Goal: Check status: Check status

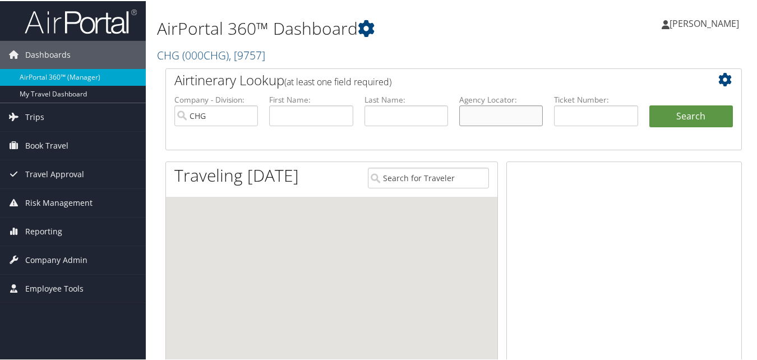
click at [532, 116] on input "text" at bounding box center [501, 114] width 84 height 21
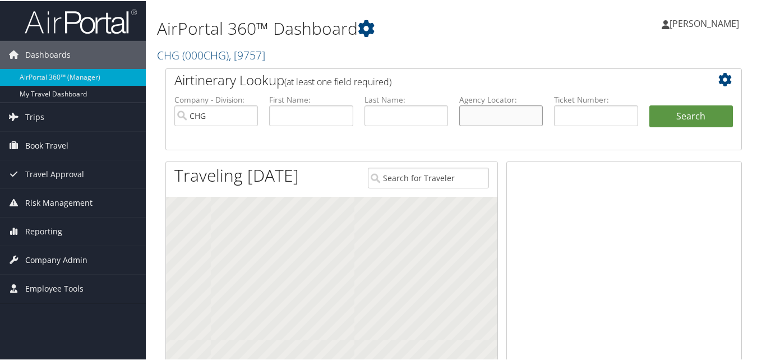
paste input "MAIKXC"
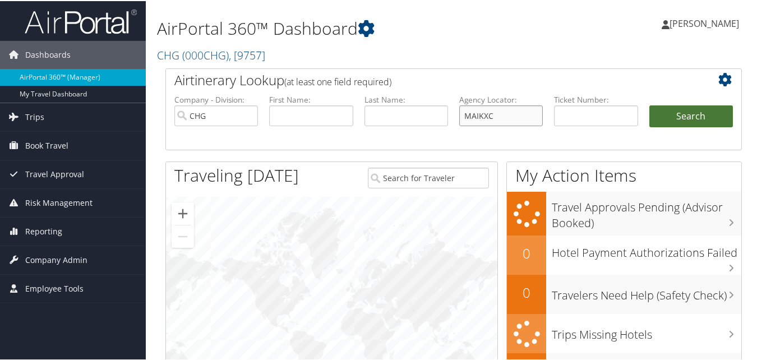
type input "MAIKXC"
click at [682, 116] on button "Search" at bounding box center [692, 115] width 84 height 22
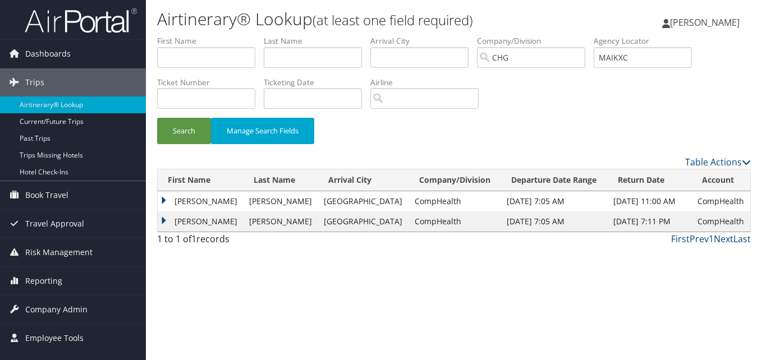
click at [186, 202] on td "Emil" at bounding box center [201, 201] width 86 height 20
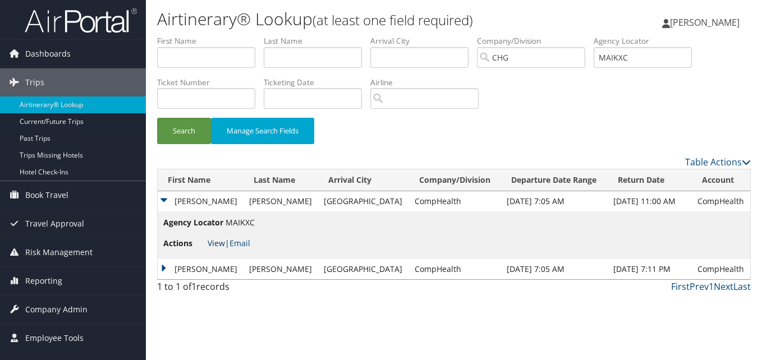
click at [223, 242] on link "View" at bounding box center [216, 243] width 17 height 11
click at [563, 35] on ul "First Name Last Name Departure City Arrival City Company/Division CHG Airport/C…" at bounding box center [453, 35] width 593 height 0
paste input "FHBDYI"
drag, startPoint x: 658, startPoint y: 56, endPoint x: 572, endPoint y: 71, distance: 88.2
click at [572, 35] on ul "First Name Last Name Departure City Arrival City Company/Division CHG Airport/C…" at bounding box center [453, 35] width 593 height 0
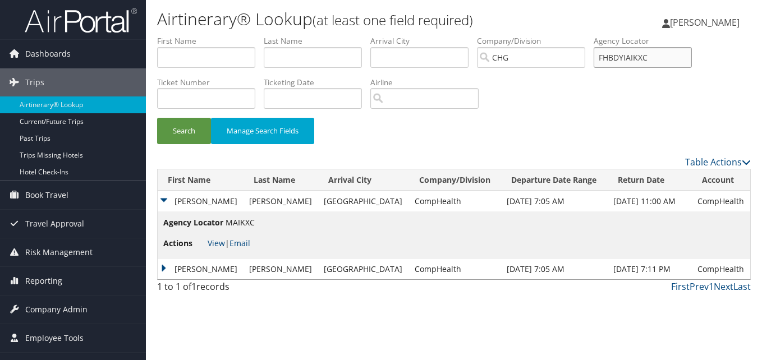
paste input "text"
type input "FHBDYI"
click at [191, 129] on button "Search" at bounding box center [184, 131] width 54 height 26
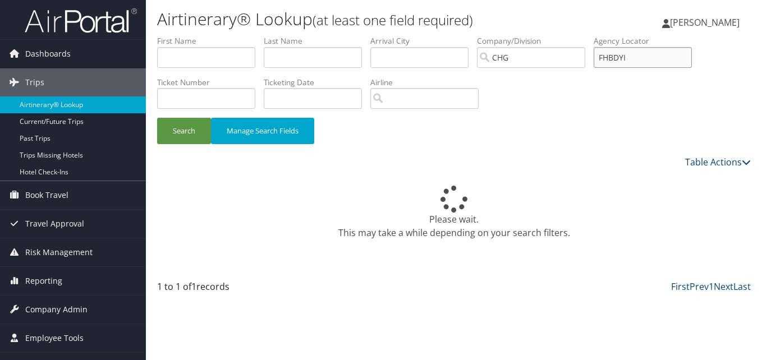
click at [651, 59] on input "FHBDYI" at bounding box center [642, 57] width 98 height 21
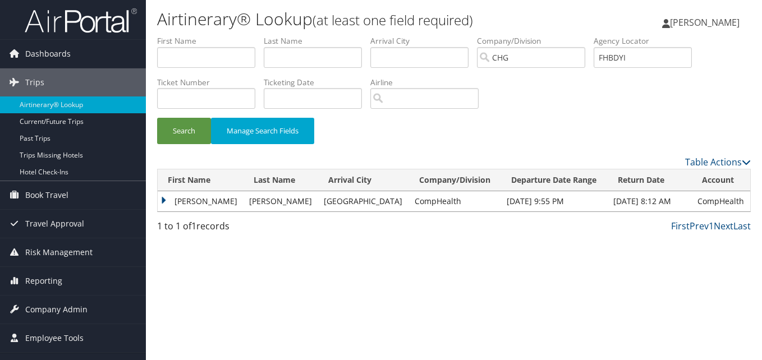
click at [191, 199] on td "Mary" at bounding box center [201, 201] width 86 height 20
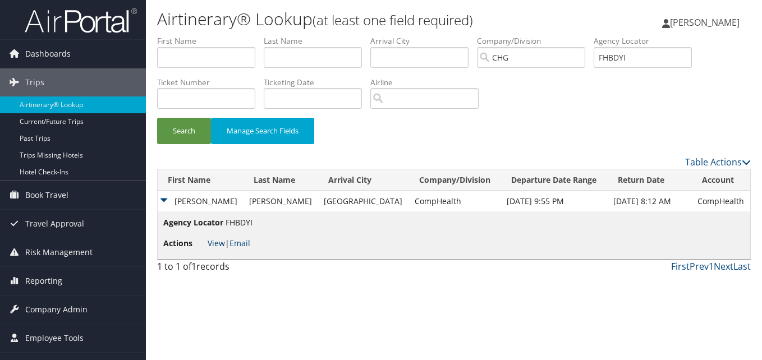
click at [208, 241] on link "View" at bounding box center [216, 243] width 17 height 11
click at [213, 57] on input "text" at bounding box center [206, 57] width 98 height 21
paste input "Mcangus, Jillian"
drag, startPoint x: 198, startPoint y: 58, endPoint x: 133, endPoint y: 57, distance: 65.1
click at [133, 57] on div "Dashboards AirPortal 360™ (Manager) My Travel Dashboard Trips Airtinerary® Look…" at bounding box center [381, 180] width 762 height 360
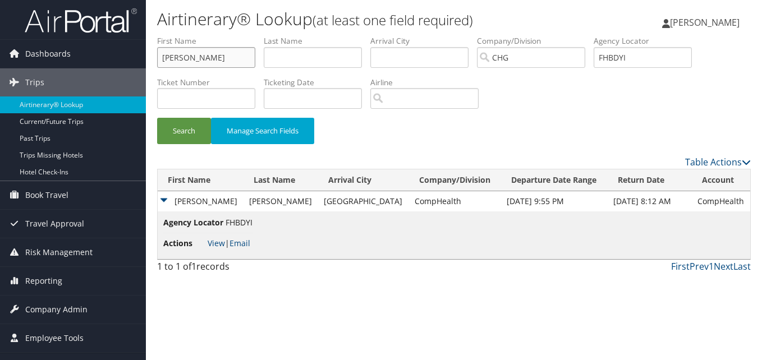
type input "Jillian"
click at [300, 53] on input "text" at bounding box center [313, 57] width 98 height 21
paste input "Mcangus,"
type input "Mcangus"
click at [193, 124] on button "Search" at bounding box center [184, 131] width 54 height 26
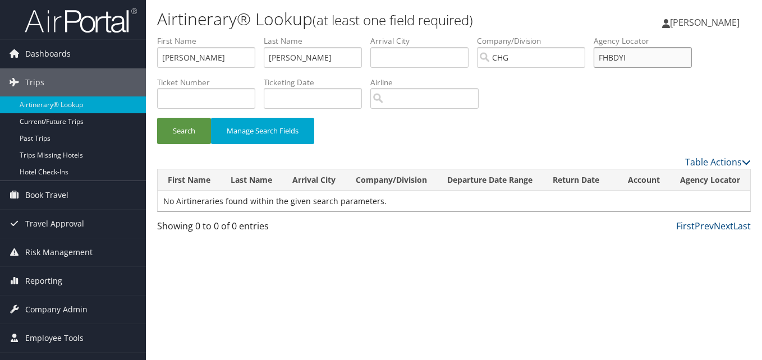
paste input "DDYMOH"
drag, startPoint x: 643, startPoint y: 58, endPoint x: 596, endPoint y: 60, distance: 47.2
click at [596, 35] on ul "First Name Jillian Last Name Mcangus Departure City Arrival City Company/Divisi…" at bounding box center [453, 35] width 593 height 0
click at [625, 56] on input "DDYMOH" at bounding box center [642, 57] width 98 height 21
type input "DDYMOH"
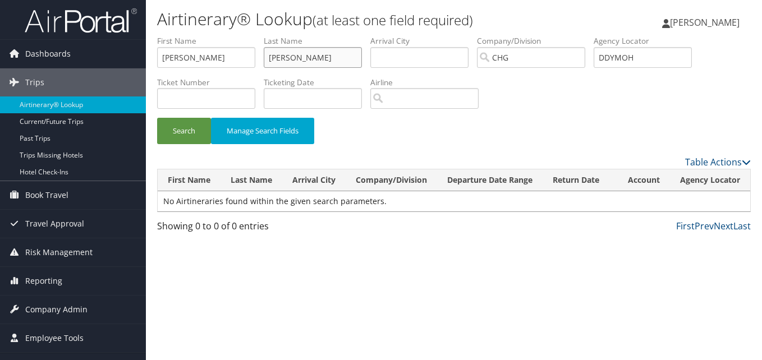
click at [192, 35] on ul "First Name Jillian Last Name Mcangus Departure City Arrival City Company/Divisi…" at bounding box center [453, 35] width 593 height 0
drag, startPoint x: 195, startPoint y: 63, endPoint x: 88, endPoint y: 47, distance: 107.7
click at [88, 47] on div "Dashboards AirPortal 360™ (Manager) My Travel Dashboard Trips Airtinerary® Look…" at bounding box center [381, 180] width 762 height 360
click at [178, 124] on button "Search" at bounding box center [184, 131] width 54 height 26
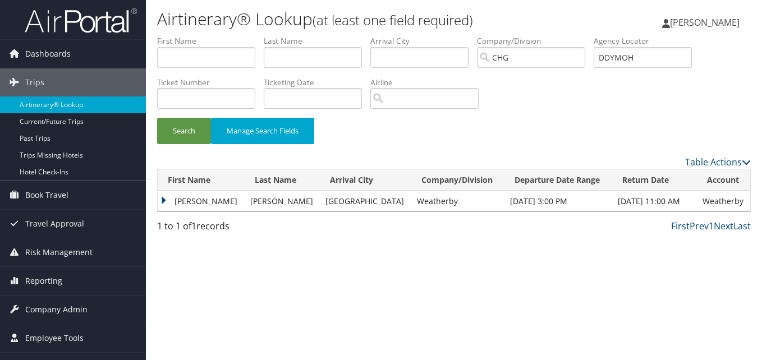
click at [184, 200] on td "Jillian" at bounding box center [201, 201] width 87 height 20
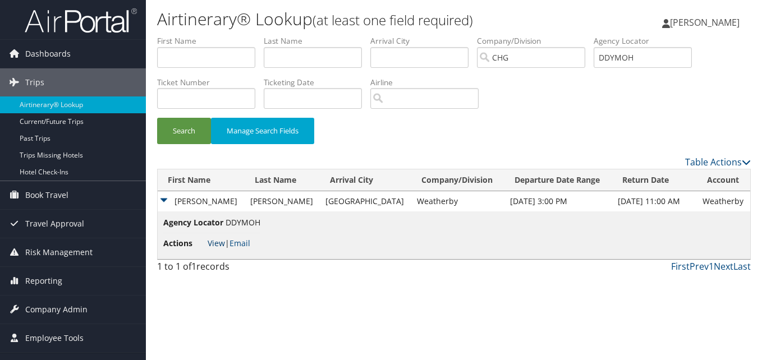
click at [208, 241] on link "View" at bounding box center [216, 243] width 17 height 11
click at [286, 67] on input "text" at bounding box center [313, 57] width 98 height 21
paste input "Harty"
type input "Harty"
drag, startPoint x: 675, startPoint y: 56, endPoint x: 586, endPoint y: 56, distance: 89.2
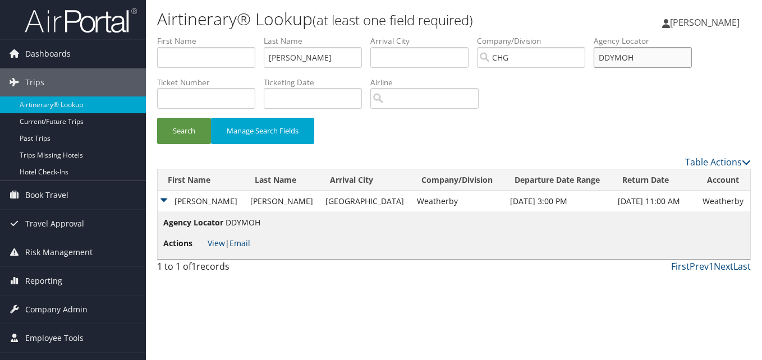
click at [586, 35] on ul "First Name Last Name Harty Departure City Arrival City Company/Division CHG Air…" at bounding box center [453, 35] width 593 height 0
click at [201, 63] on input "text" at bounding box center [206, 57] width 98 height 21
paste input "Emil"
type input "Emil"
click at [179, 131] on button "Search" at bounding box center [184, 131] width 54 height 26
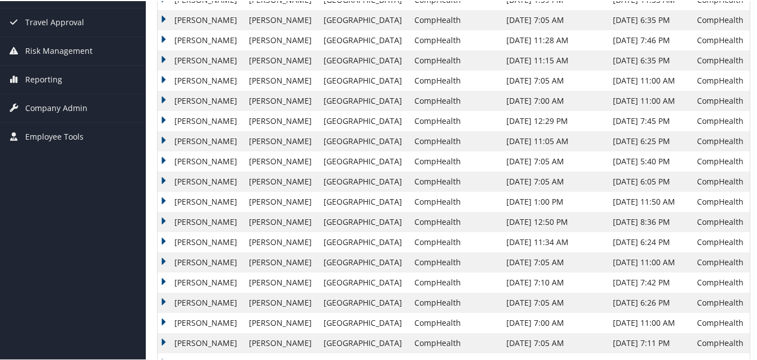
scroll to position [234, 0]
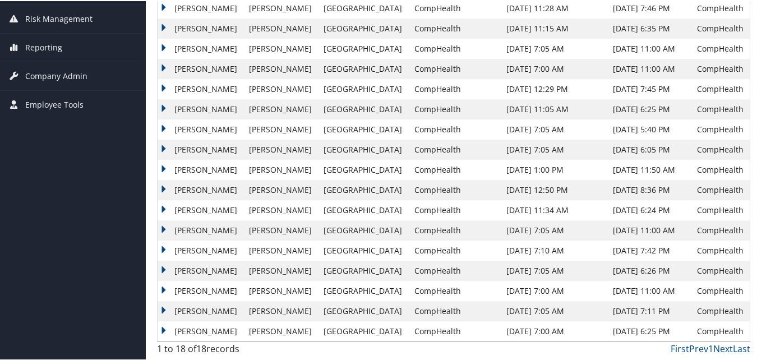
click at [185, 313] on td "Emil" at bounding box center [201, 310] width 86 height 20
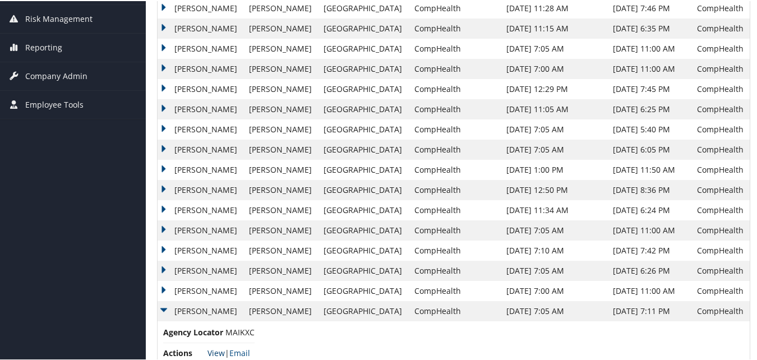
click at [213, 352] on link "View" at bounding box center [216, 352] width 17 height 11
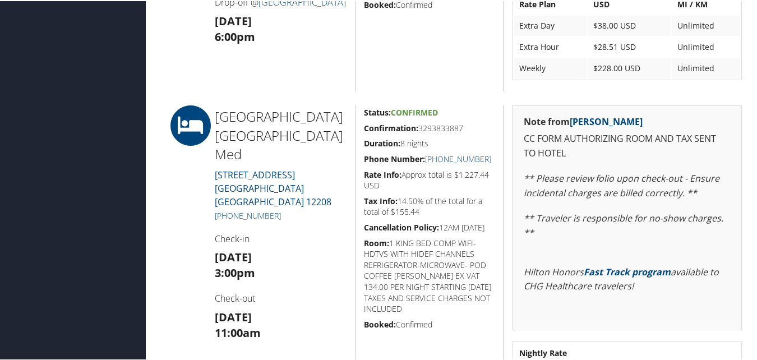
scroll to position [897, 0]
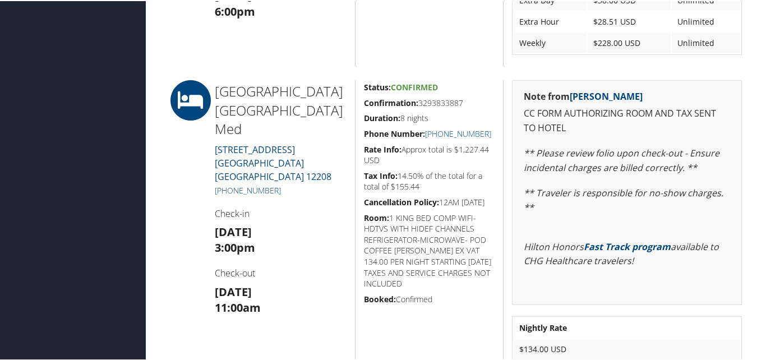
drag, startPoint x: 284, startPoint y: 155, endPoint x: 224, endPoint y: 158, distance: 60.1
click at [224, 184] on h5 "+1 (518) 396-3500" at bounding box center [281, 189] width 132 height 11
copy link "(518) 396-3500"
drag, startPoint x: 468, startPoint y: 98, endPoint x: 363, endPoint y: 101, distance: 105.5
click at [364, 101] on h5 "Confirmation: 3293833887" at bounding box center [429, 101] width 131 height 11
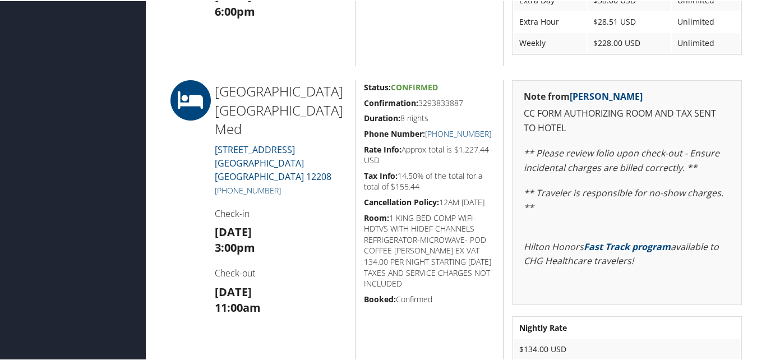
copy h5 "Confirmation: 3293833887"
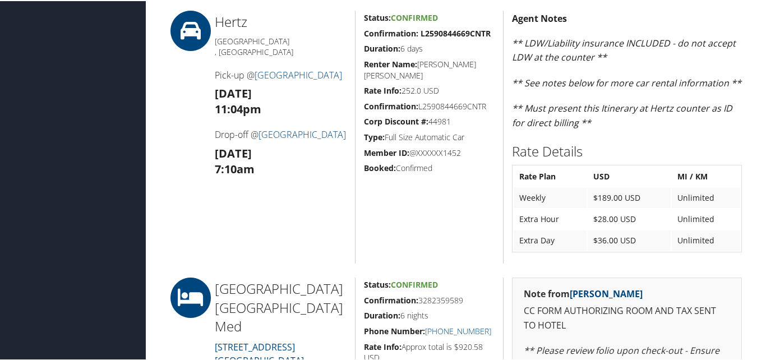
scroll to position [617, 0]
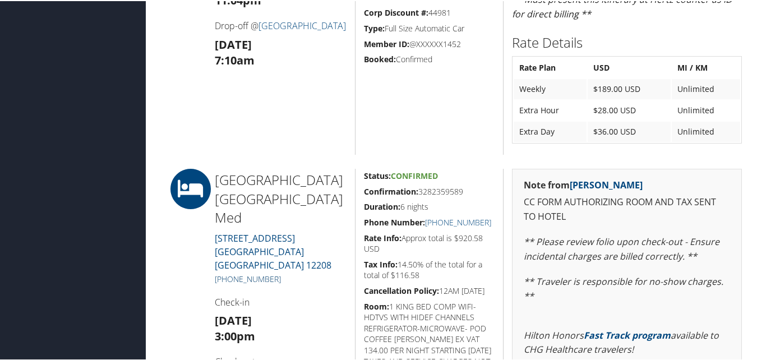
drag, startPoint x: 296, startPoint y: 243, endPoint x: 226, endPoint y: 247, distance: 69.7
click at [226, 273] on h5 "[PHONE_NUMBER]" at bounding box center [281, 278] width 132 height 11
copy link "[PHONE_NUMBER]"
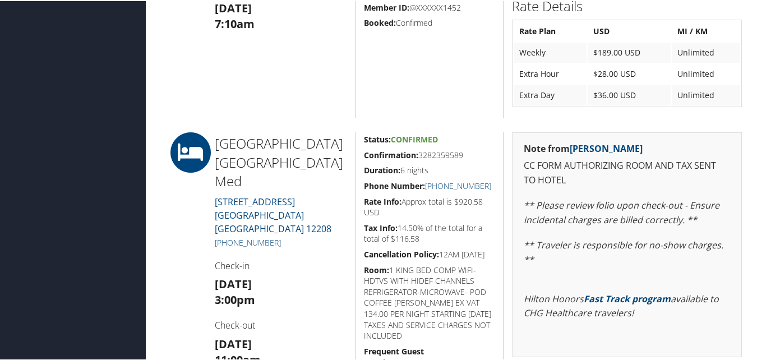
scroll to position [729, 0]
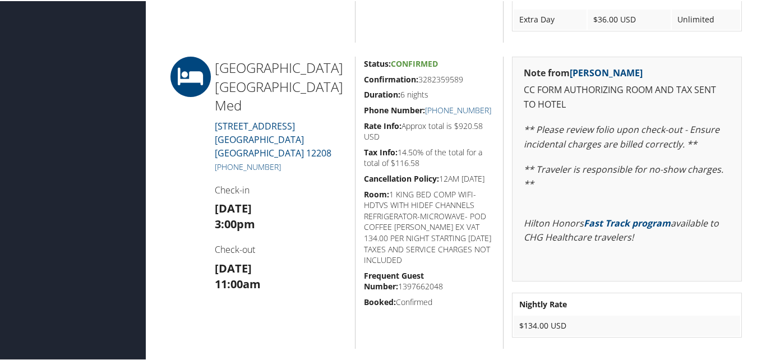
drag, startPoint x: 410, startPoint y: 81, endPoint x: 363, endPoint y: 76, distance: 46.8
click at [364, 76] on h5 "Confirmation: 3282359589" at bounding box center [429, 78] width 131 height 11
copy h5 "Confirmation: 3282359589"
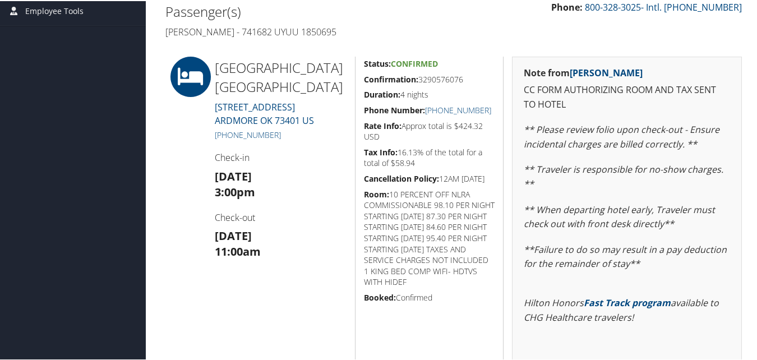
scroll to position [224, 0]
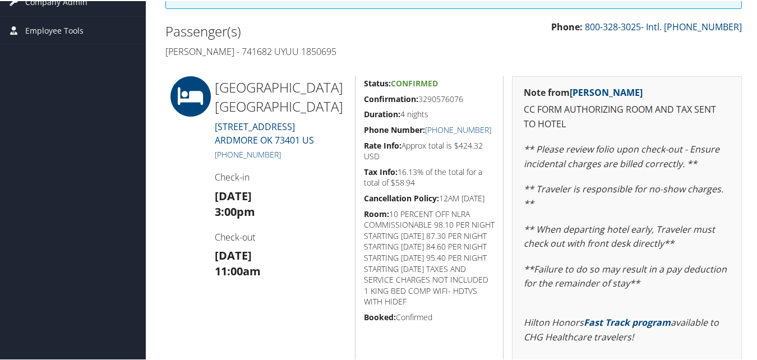
drag, startPoint x: 423, startPoint y: 98, endPoint x: 360, endPoint y: 92, distance: 64.2
click at [360, 92] on div "Status: Confirmed Confirmation: 3290576076 Duration: 4 nights Phone Number: [PH…" at bounding box center [429, 293] width 149 height 436
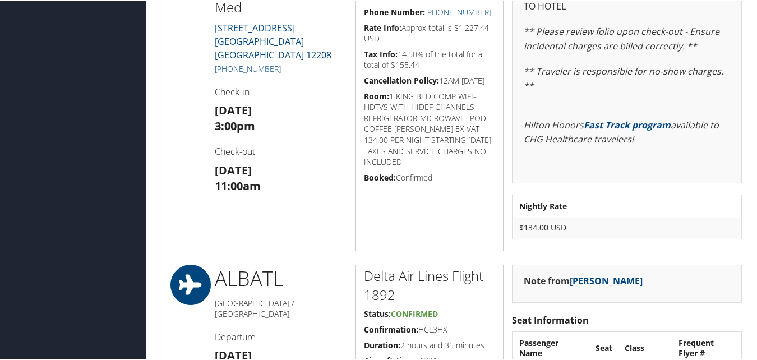
scroll to position [1010, 0]
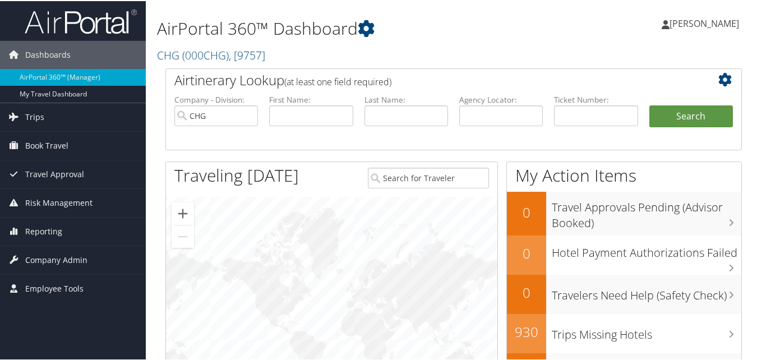
click at [288, 98] on label "First Name:" at bounding box center [311, 98] width 84 height 11
click at [285, 110] on input "text" at bounding box center [311, 114] width 84 height 21
paste input "[PERSON_NAME]"
drag, startPoint x: 307, startPoint y: 115, endPoint x: 257, endPoint y: 117, distance: 49.4
click at [257, 117] on ul "Company - Division: CHG First Name: [PERSON_NAME], [PERSON_NAME] Name: Agency L…" at bounding box center [454, 121] width 570 height 56
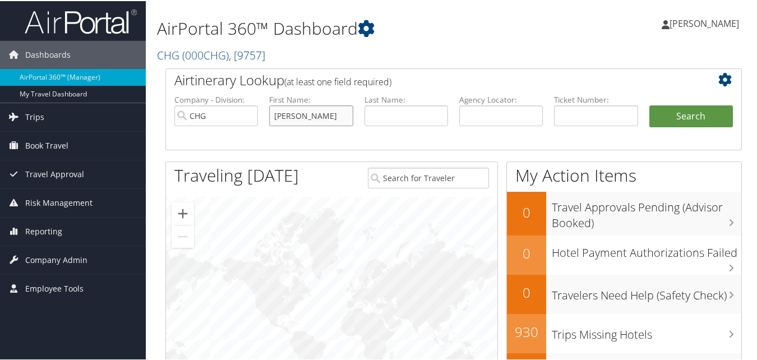
type input "[PERSON_NAME]"
click at [432, 117] on input "text" at bounding box center [407, 114] width 84 height 21
paste input "[PERSON_NAME],"
type input "[PERSON_NAME]"
click at [650, 104] on button "Search" at bounding box center [692, 115] width 84 height 22
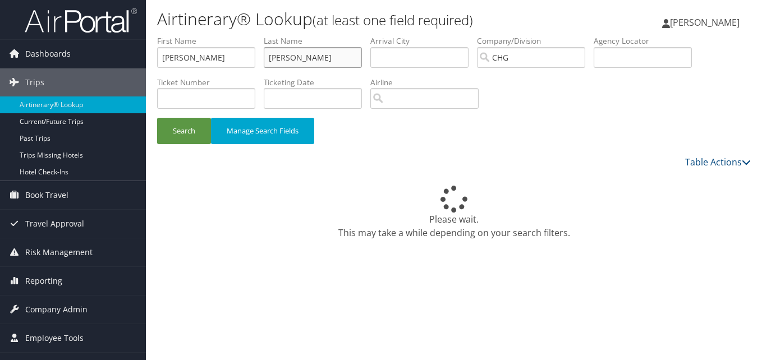
drag, startPoint x: 314, startPoint y: 55, endPoint x: 185, endPoint y: 63, distance: 129.8
click at [185, 35] on ul "First Name James Last Name Stafford Departure City Arrival City Company/Divisio…" at bounding box center [453, 35] width 593 height 0
drag, startPoint x: 199, startPoint y: 58, endPoint x: 76, endPoint y: 48, distance: 123.3
click at [76, 48] on div "Dashboards AirPortal 360™ (Manager) My Travel Dashboard Trips Airtinerary® Look…" at bounding box center [381, 180] width 762 height 360
click at [614, 49] on input "text" at bounding box center [642, 57] width 98 height 21
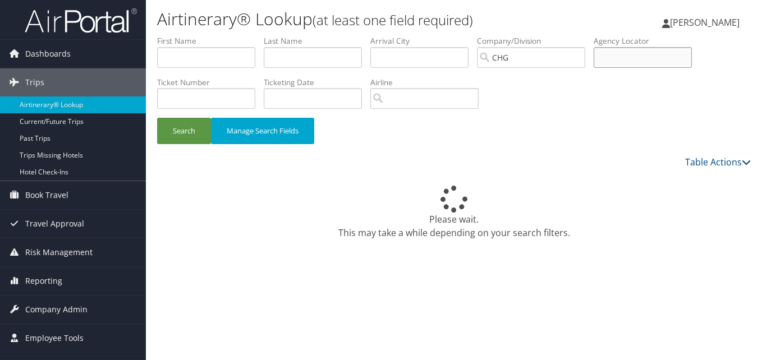
paste input "WANIOS"
click at [623, 56] on input "WANIOS" at bounding box center [642, 57] width 98 height 21
type input "WANIOS"
click at [201, 128] on button "Search" at bounding box center [184, 131] width 54 height 26
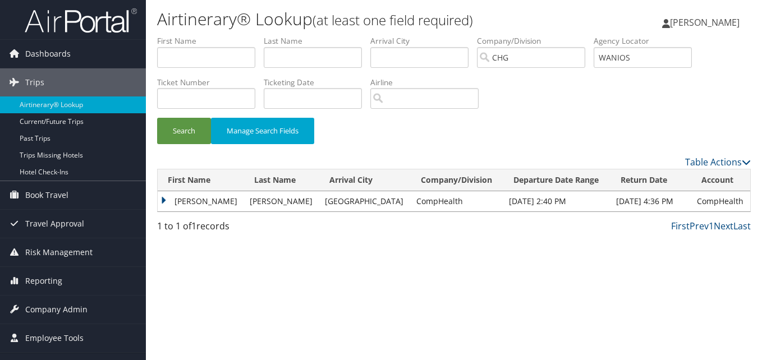
click at [192, 202] on td "Veronica" at bounding box center [201, 201] width 86 height 20
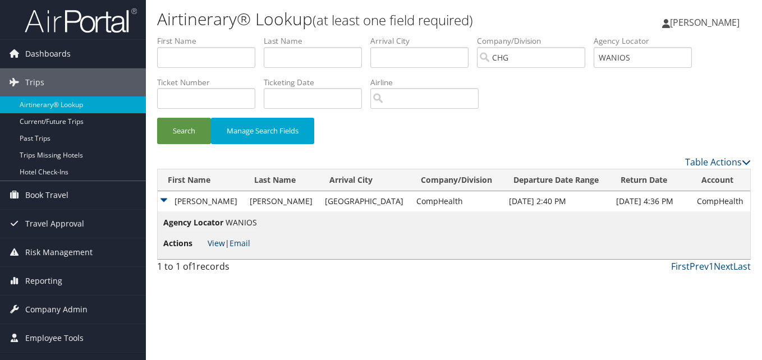
click at [212, 241] on link "View" at bounding box center [216, 243] width 17 height 11
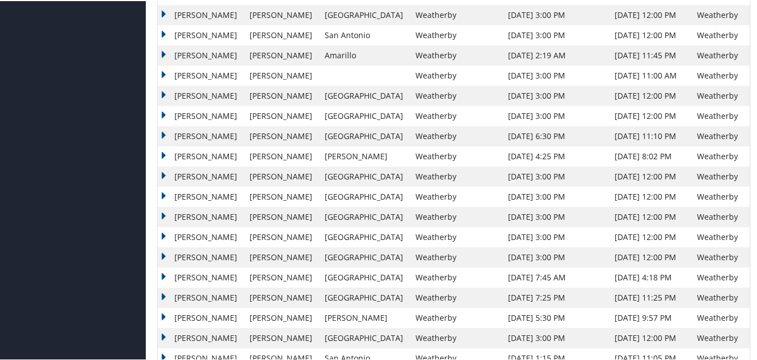
scroll to position [1122, 0]
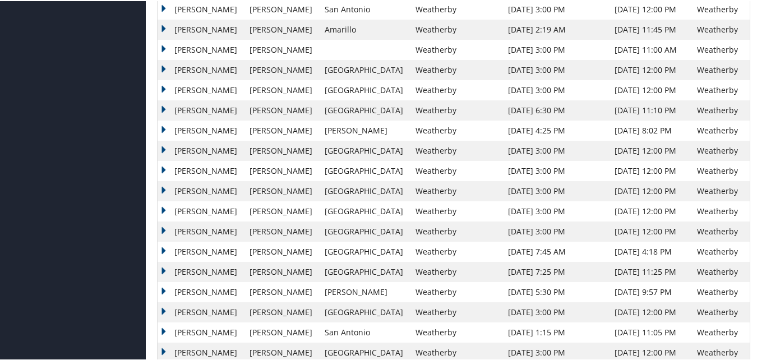
click at [173, 330] on td "[PERSON_NAME]" at bounding box center [201, 331] width 86 height 20
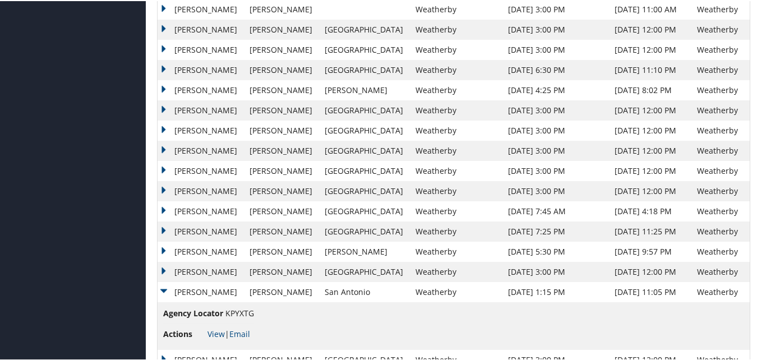
scroll to position [1191, 0]
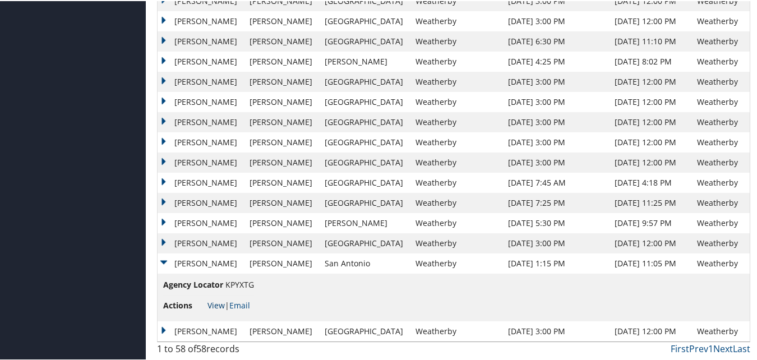
click at [216, 306] on link "View" at bounding box center [216, 304] width 17 height 11
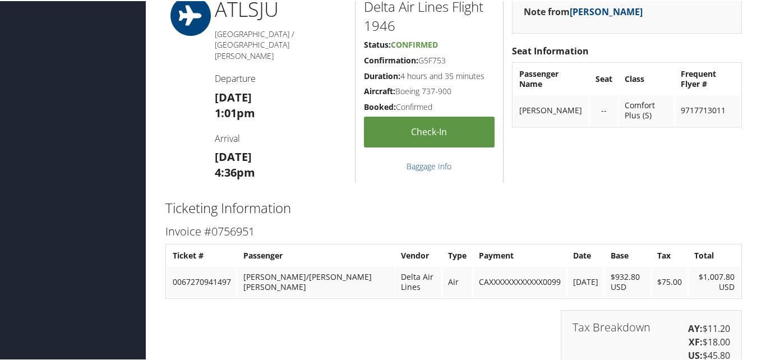
scroll to position [1963, 0]
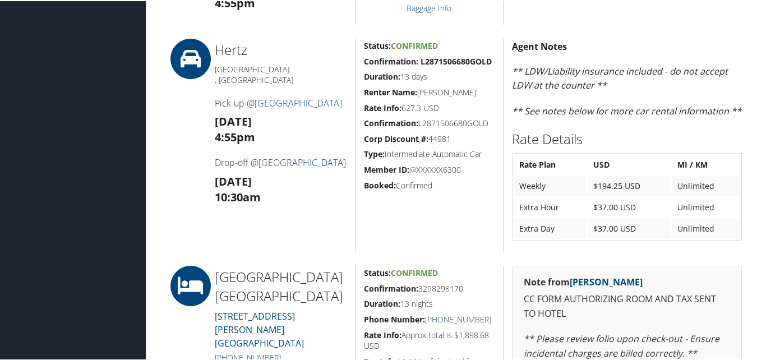
scroll to position [841, 0]
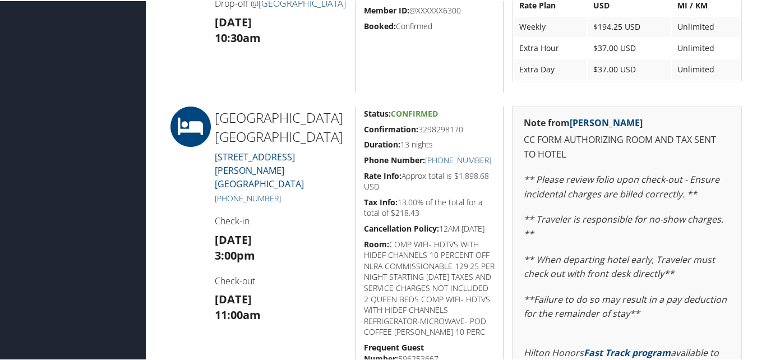
drag, startPoint x: 479, startPoint y: 129, endPoint x: 361, endPoint y: 127, distance: 118.4
click at [361, 127] on div "Status: Confirmed Confirmation: 3298298170 Duration: 13 nights Phone Number: [P…" at bounding box center [429, 291] width 149 height 372
copy h5 "Confirmation: 3298298170"
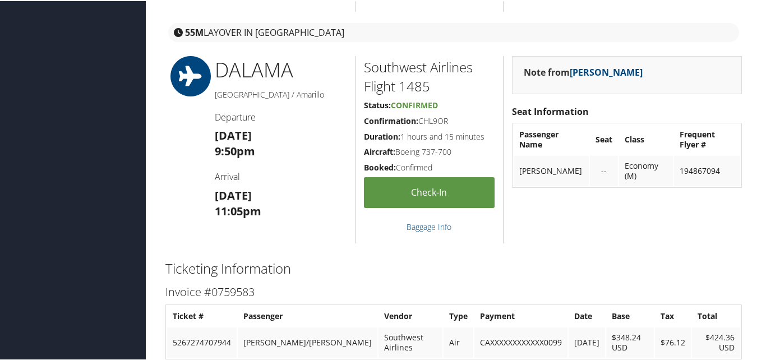
scroll to position [1683, 0]
